Goal: Check status: Check status

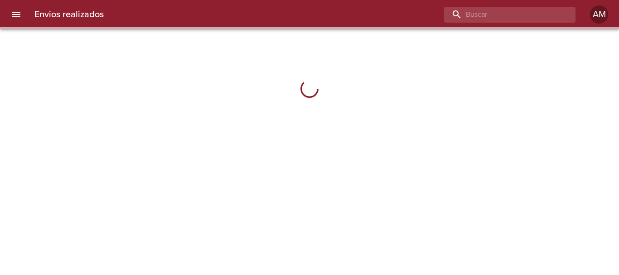
click at [518, 13] on input "buscar" at bounding box center [502, 15] width 116 height 16
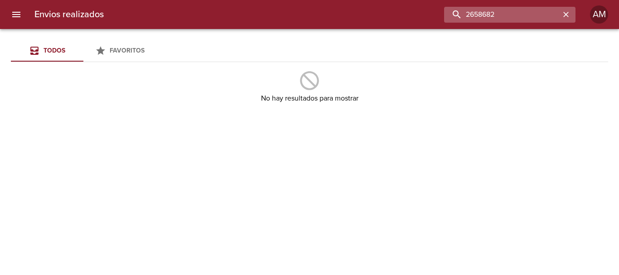
click at [486, 15] on input "2658682" at bounding box center [502, 15] width 116 height 16
type input "265682"
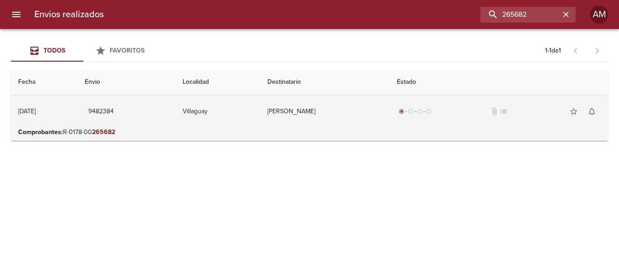
click at [319, 106] on td "[PERSON_NAME]" at bounding box center [325, 111] width 130 height 33
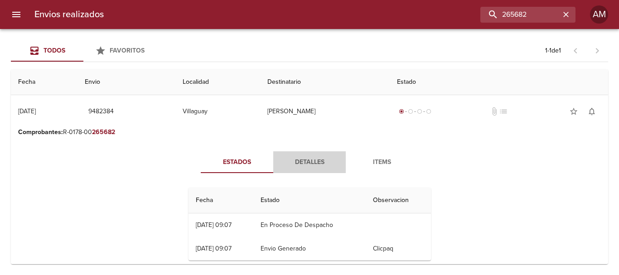
click at [305, 157] on span "Detalles" at bounding box center [310, 162] width 62 height 11
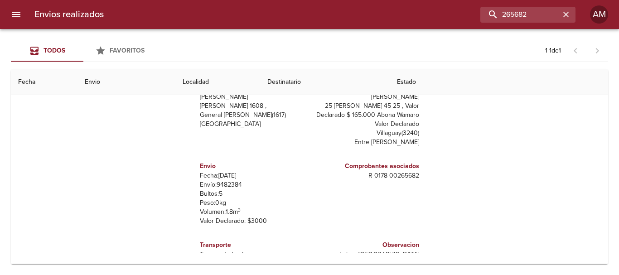
scroll to position [14, 0]
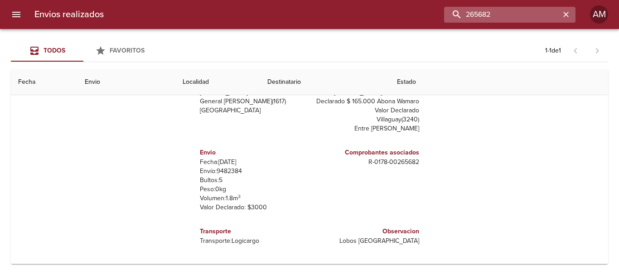
click at [516, 14] on input "265682" at bounding box center [502, 15] width 116 height 16
type input "9244633"
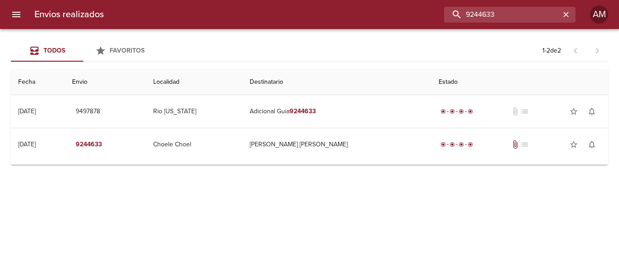
scroll to position [5, 0]
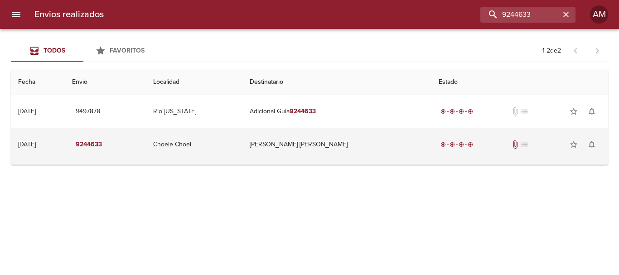
click at [309, 146] on td "[PERSON_NAME] [PERSON_NAME]" at bounding box center [337, 144] width 189 height 33
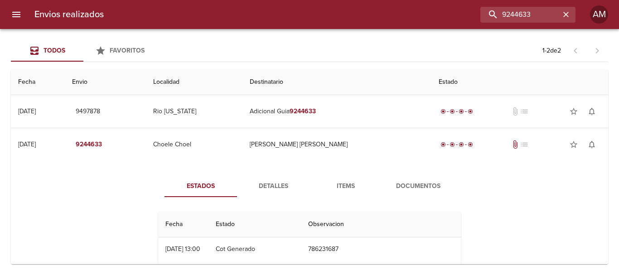
click at [269, 182] on span "Detalles" at bounding box center [274, 186] width 62 height 11
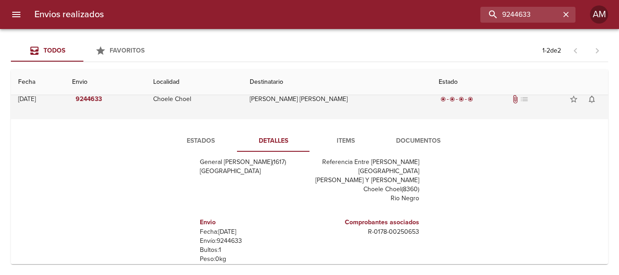
scroll to position [0, 0]
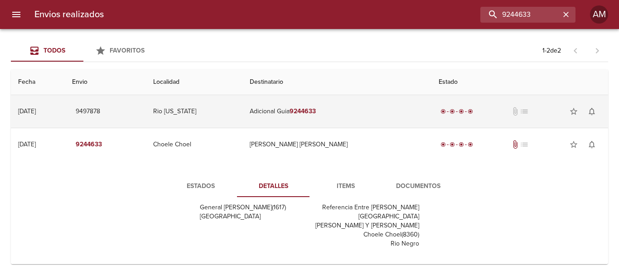
click at [311, 110] on td "Adicional Guia 9244633" at bounding box center [337, 111] width 189 height 33
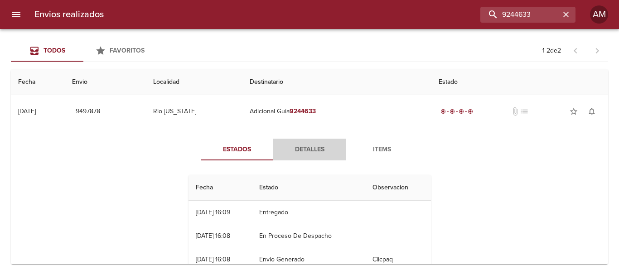
click at [312, 149] on span "Detalles" at bounding box center [310, 149] width 62 height 11
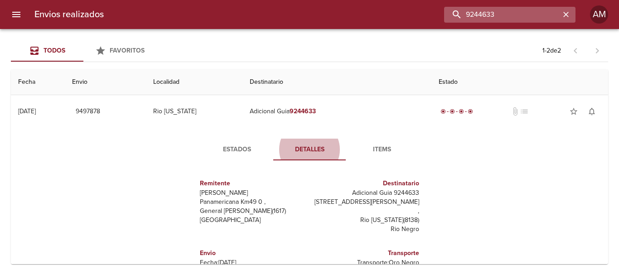
click at [517, 16] on input "9244633" at bounding box center [502, 15] width 116 height 16
type input "9414135"
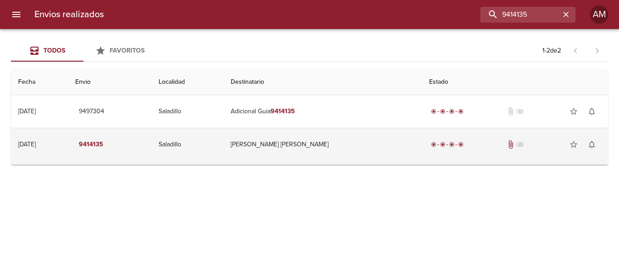
click at [308, 145] on td "[PERSON_NAME] [PERSON_NAME]" at bounding box center [323, 144] width 199 height 33
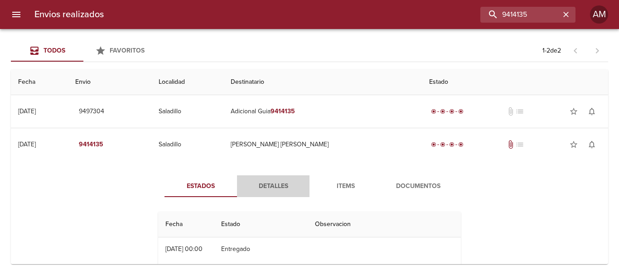
click at [275, 184] on span "Detalles" at bounding box center [274, 186] width 62 height 11
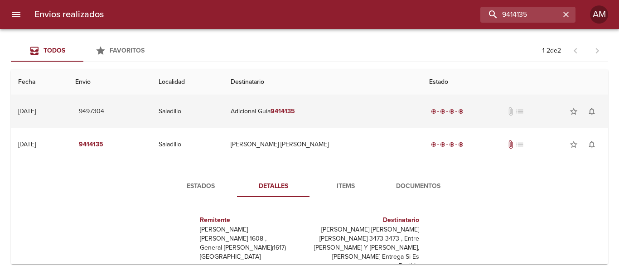
click at [295, 111] on em "9414135" at bounding box center [283, 111] width 24 height 8
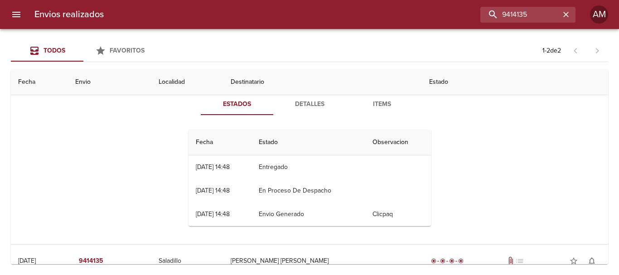
scroll to position [91, 0]
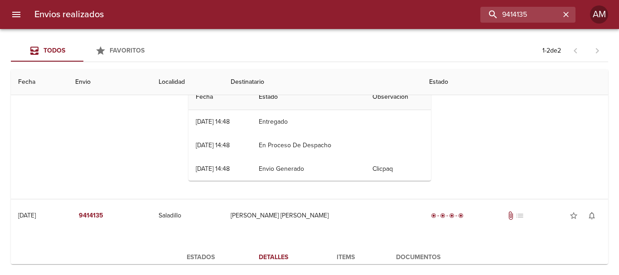
click at [310, 142] on td "En Proceso De Despacho" at bounding box center [309, 146] width 114 height 24
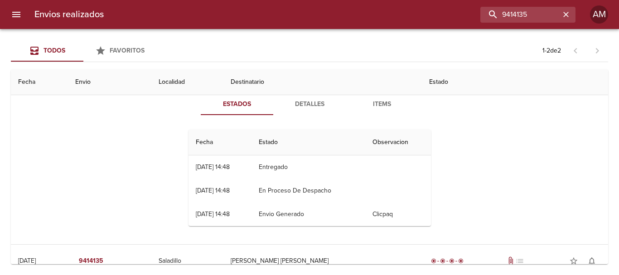
scroll to position [0, 0]
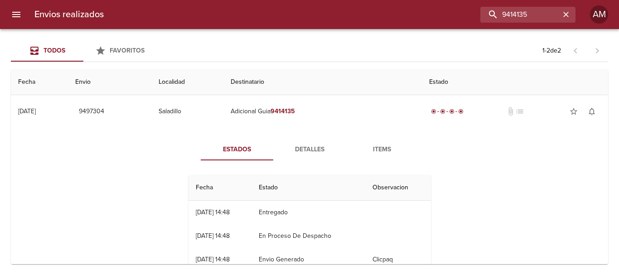
click at [305, 146] on span "Detalles" at bounding box center [310, 149] width 62 height 11
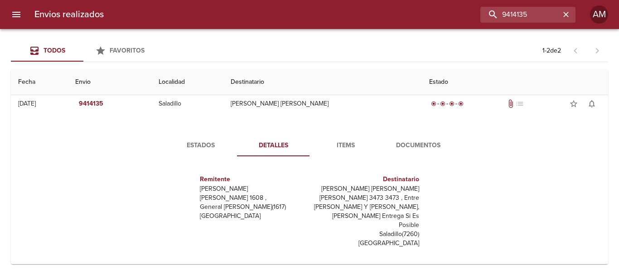
scroll to position [317, 0]
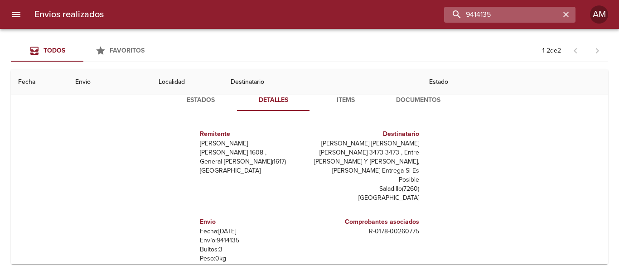
click at [526, 14] on input "9414135" at bounding box center [502, 15] width 116 height 16
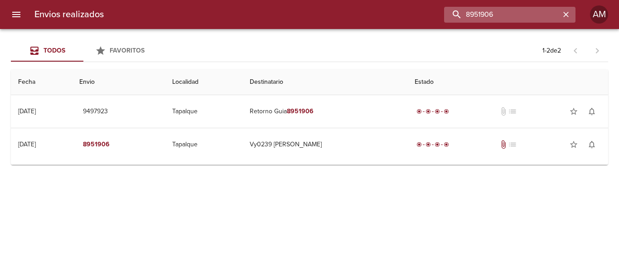
scroll to position [0, 0]
drag, startPoint x: 506, startPoint y: 12, endPoint x: 403, endPoint y: 11, distance: 102.9
click at [403, 11] on div "8951906" at bounding box center [343, 15] width 465 height 16
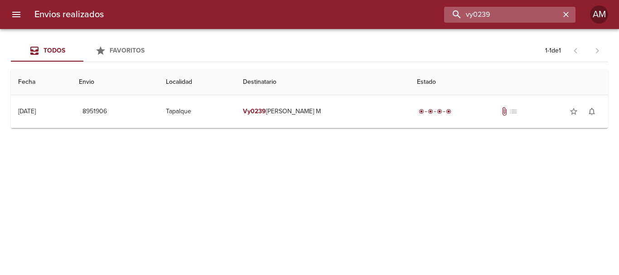
click at [511, 15] on input "vy0239" at bounding box center [502, 15] width 116 height 16
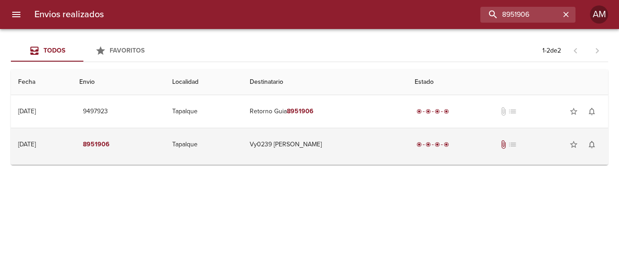
click at [298, 143] on td "Vy0239 [PERSON_NAME]" at bounding box center [325, 144] width 165 height 33
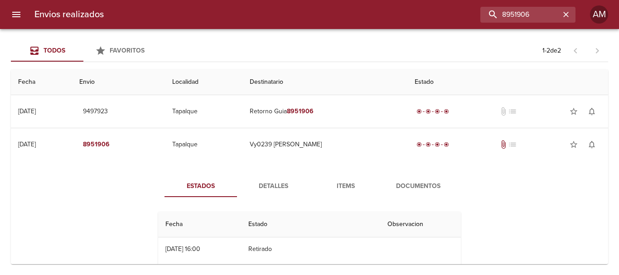
click at [275, 184] on span "Detalles" at bounding box center [274, 186] width 62 height 11
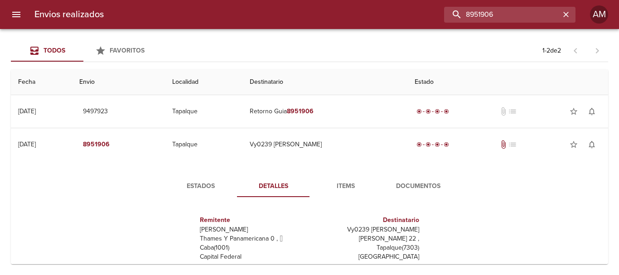
drag, startPoint x: 542, startPoint y: 15, endPoint x: 438, endPoint y: 12, distance: 103.9
click at [438, 12] on div "8951906" at bounding box center [343, 15] width 465 height 16
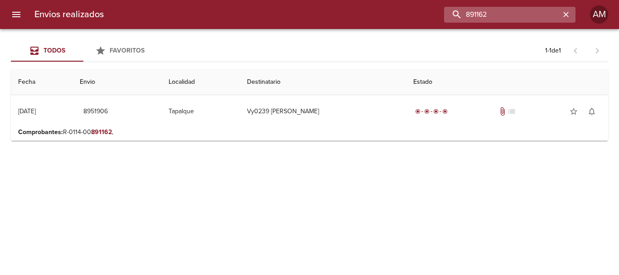
click at [503, 14] on input "891162" at bounding box center [502, 15] width 116 height 16
type input "7747"
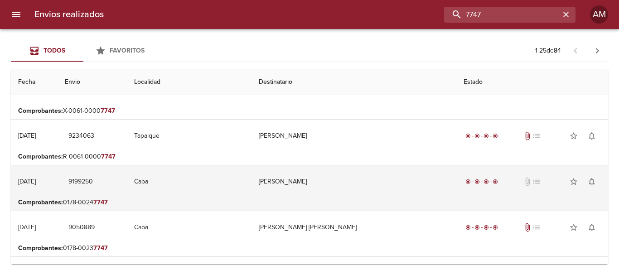
scroll to position [180, 0]
